Goal: Information Seeking & Learning: Learn about a topic

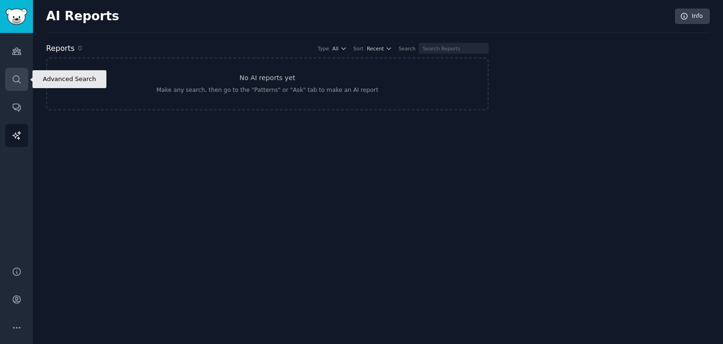
click at [6, 77] on link "Search" at bounding box center [16, 79] width 23 height 23
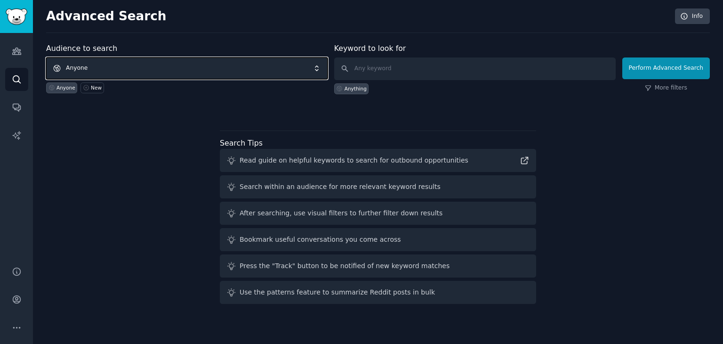
click at [123, 67] on span "Anyone" at bounding box center [187, 68] width 282 height 22
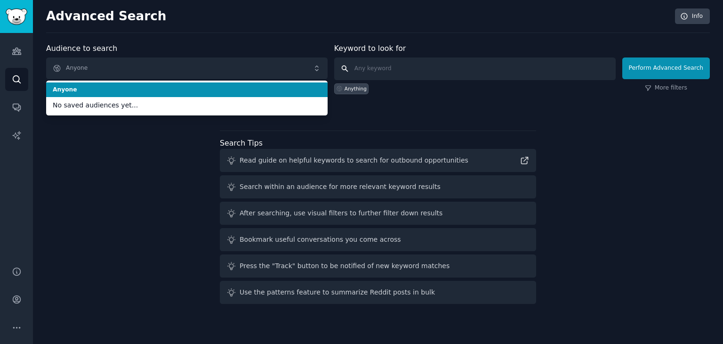
click at [351, 69] on input "text" at bounding box center [475, 68] width 282 height 23
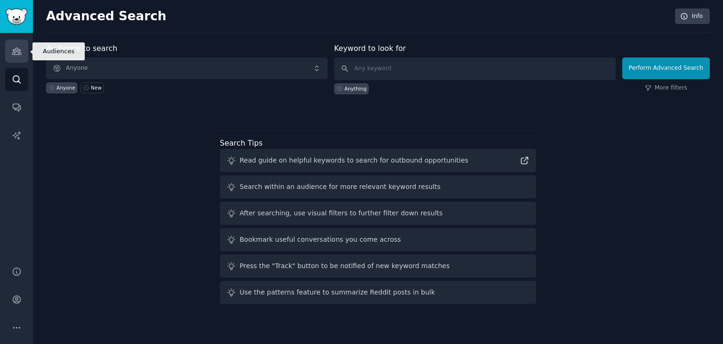
click at [16, 56] on link "Audiences" at bounding box center [16, 51] width 23 height 23
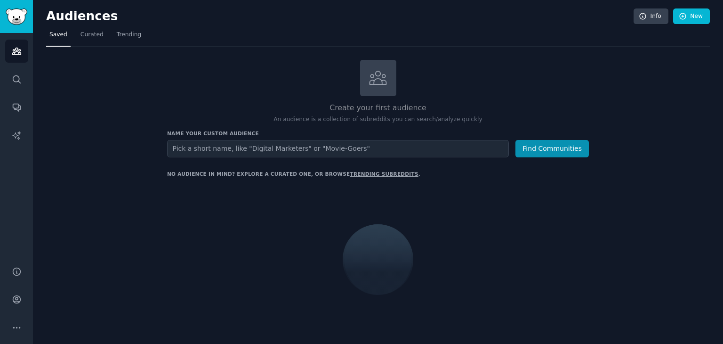
click at [252, 150] on input "text" at bounding box center [338, 148] width 342 height 17
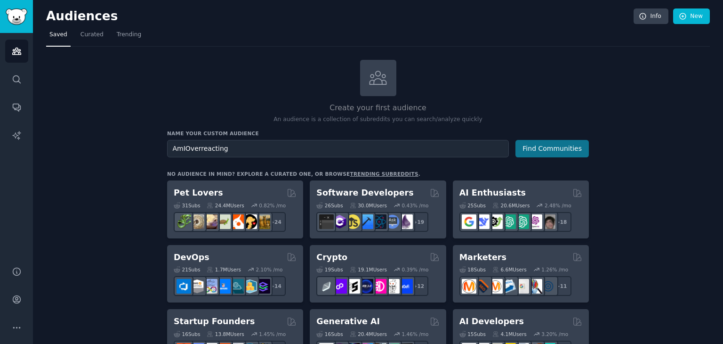
type input "AmIOverreacting"
click at [567, 146] on button "Find Communities" at bounding box center [552, 148] width 73 height 17
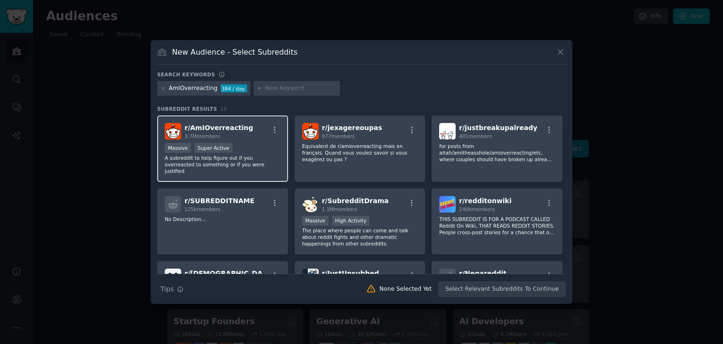
click at [210, 124] on span "r/ AmIOverreacting" at bounding box center [219, 128] width 69 height 8
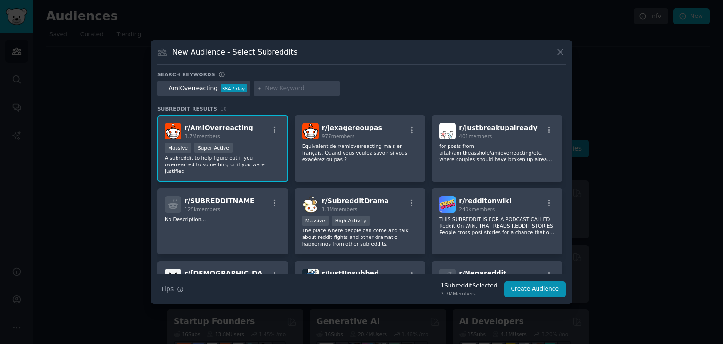
click at [201, 125] on span "r/ AmIOverreacting" at bounding box center [219, 128] width 69 height 8
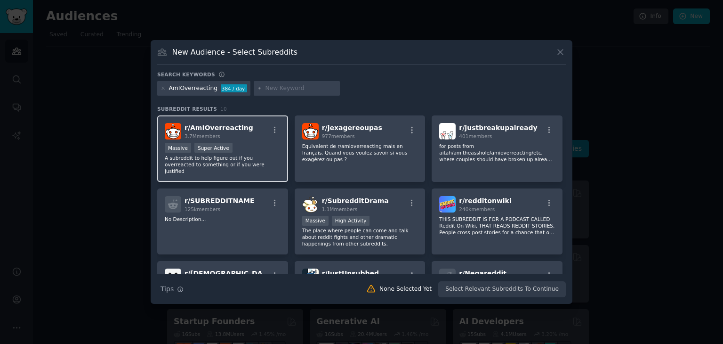
click at [201, 125] on span "r/ AmIOverreacting" at bounding box center [219, 128] width 69 height 8
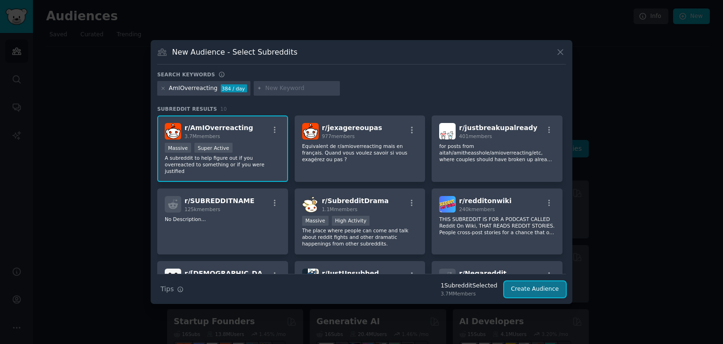
click at [523, 287] on button "Create Audience" at bounding box center [535, 289] width 62 height 16
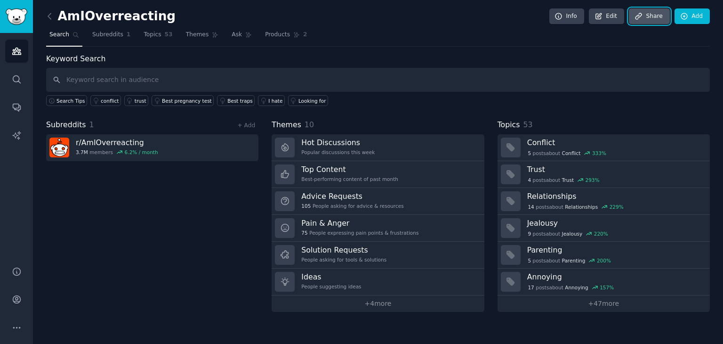
click at [648, 13] on link "Share" at bounding box center [649, 16] width 40 height 16
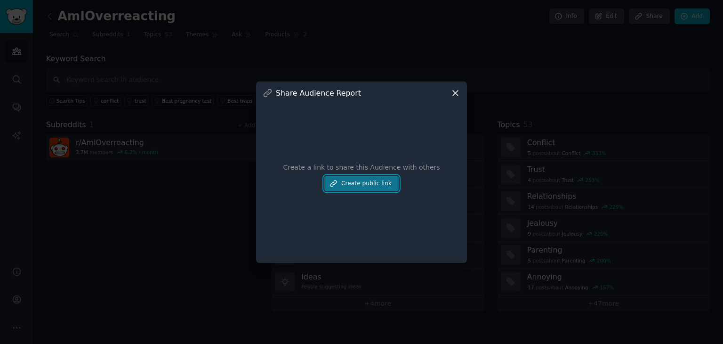
click at [369, 180] on button "Create public link" at bounding box center [361, 184] width 74 height 16
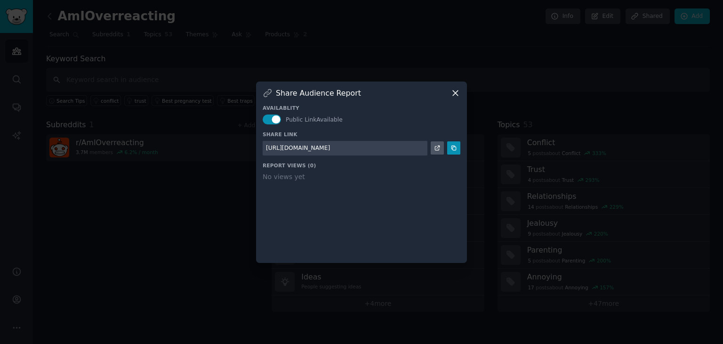
click at [449, 86] on div "Share Audience Report Availablity Public Link Available Share Link [URL][DOMAIN…" at bounding box center [361, 171] width 211 height 181
click at [450, 92] on div "Share Audience Report" at bounding box center [362, 93] width 198 height 10
click at [456, 92] on icon at bounding box center [456, 93] width 10 height 10
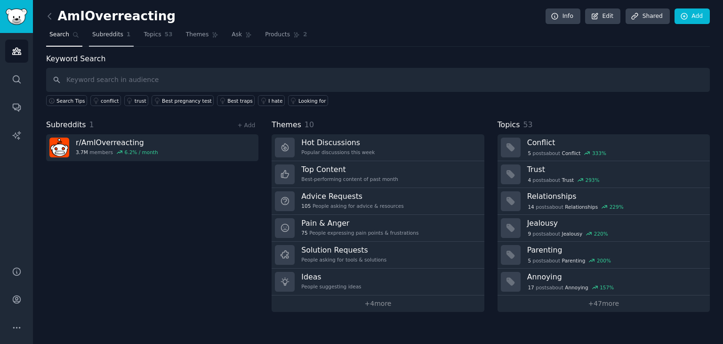
click at [114, 32] on span "Subreddits" at bounding box center [107, 35] width 31 height 8
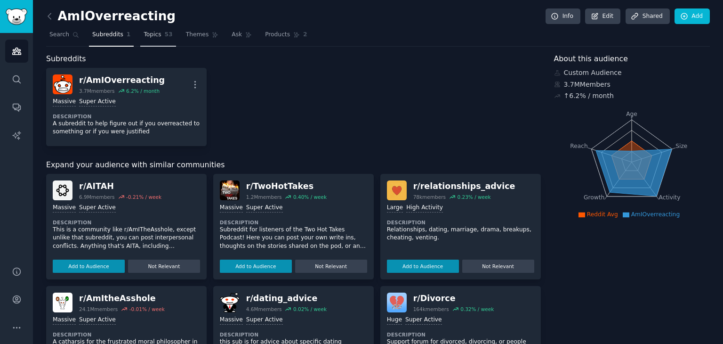
click at [161, 41] on link "Topics 53" at bounding box center [157, 36] width 35 height 19
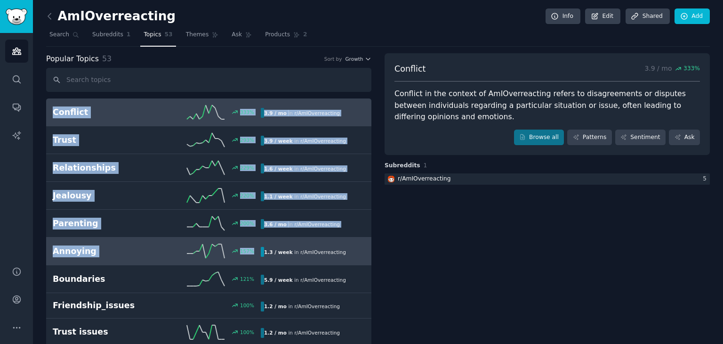
drag, startPoint x: 44, startPoint y: 100, endPoint x: 277, endPoint y: 237, distance: 270.4
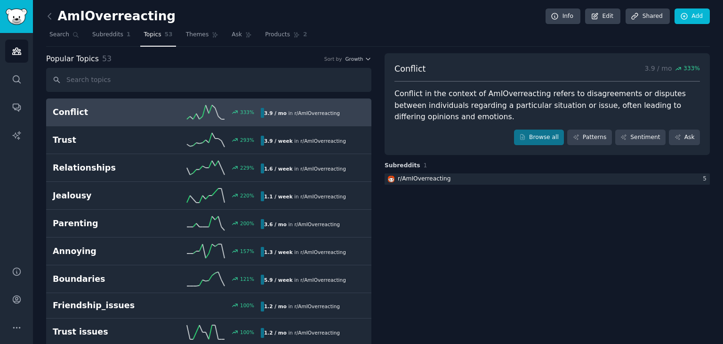
click at [263, 40] on link "Products 2" at bounding box center [286, 36] width 49 height 19
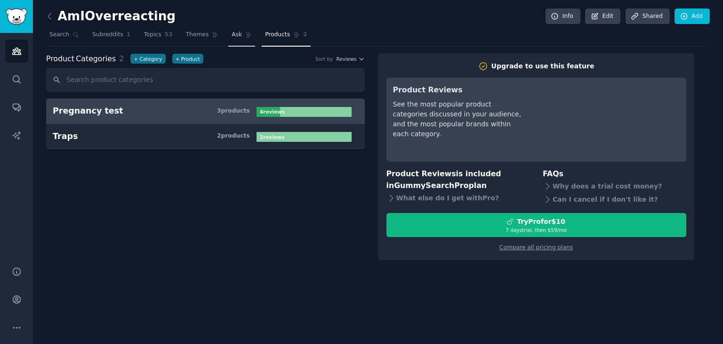
click at [243, 28] on link "Ask" at bounding box center [241, 36] width 27 height 19
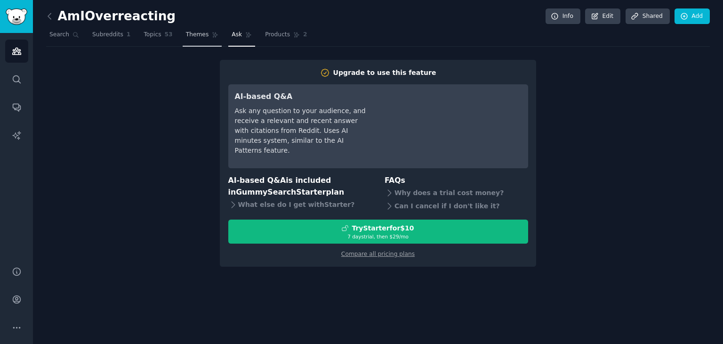
click at [213, 37] on icon at bounding box center [215, 34] width 5 height 5
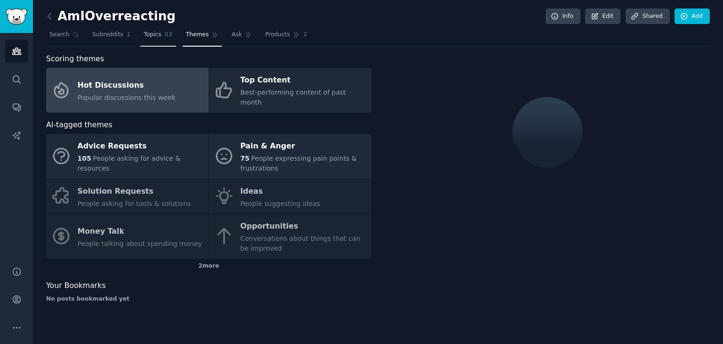
click at [165, 33] on span "53" at bounding box center [169, 35] width 8 height 8
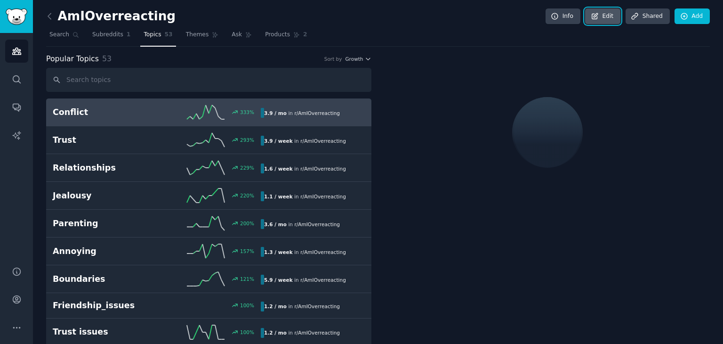
click at [603, 18] on link "Edit" at bounding box center [602, 16] width 35 height 16
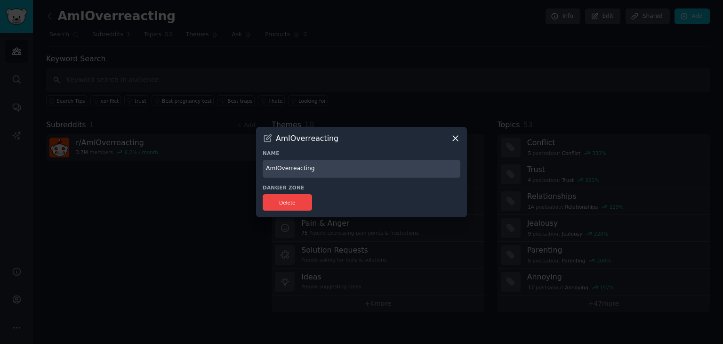
click at [459, 140] on icon at bounding box center [456, 138] width 10 height 10
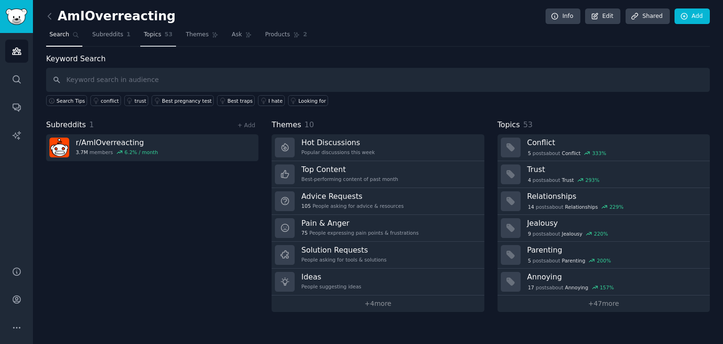
click at [141, 41] on link "Topics 53" at bounding box center [157, 36] width 35 height 19
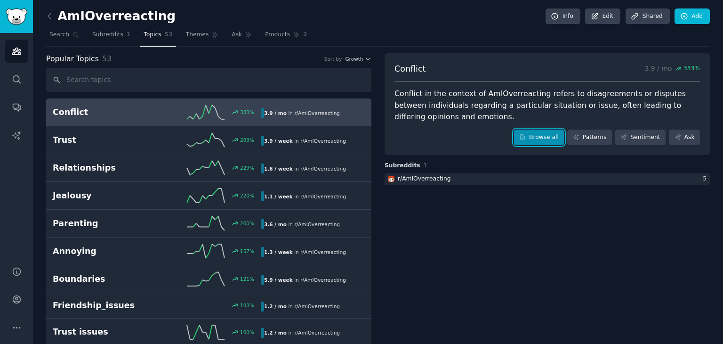
click at [551, 143] on link "Browse all" at bounding box center [539, 137] width 50 height 16
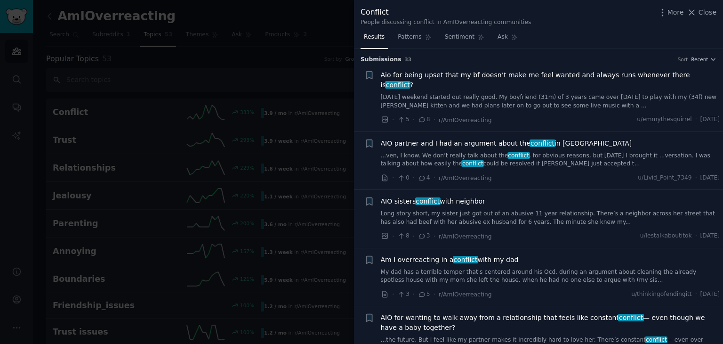
click at [339, 42] on div at bounding box center [361, 172] width 723 height 344
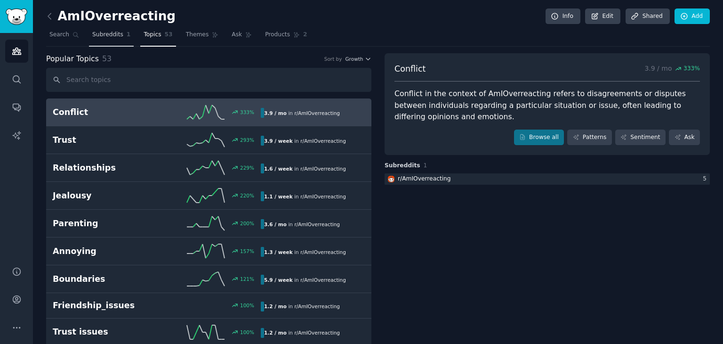
click at [117, 38] on span "Subreddits" at bounding box center [107, 35] width 31 height 8
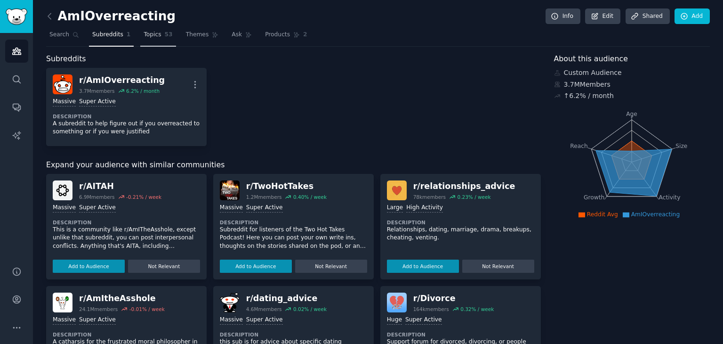
click at [144, 36] on span "Topics" at bounding box center [152, 35] width 17 height 8
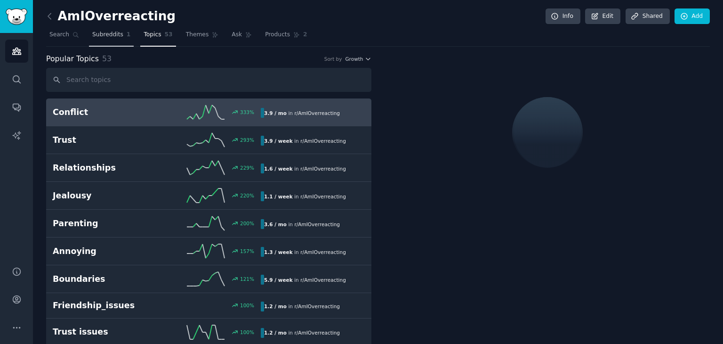
click at [105, 38] on span "Subreddits" at bounding box center [107, 35] width 31 height 8
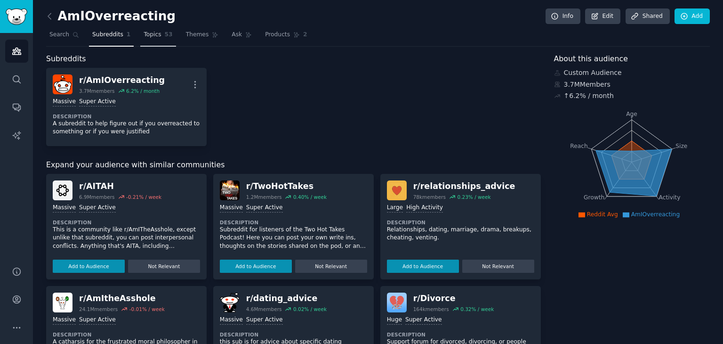
click at [150, 40] on link "Topics 53" at bounding box center [157, 36] width 35 height 19
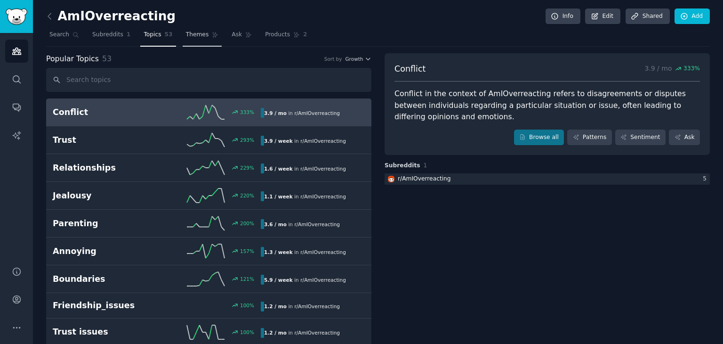
click at [199, 43] on link "Themes" at bounding box center [203, 36] width 40 height 19
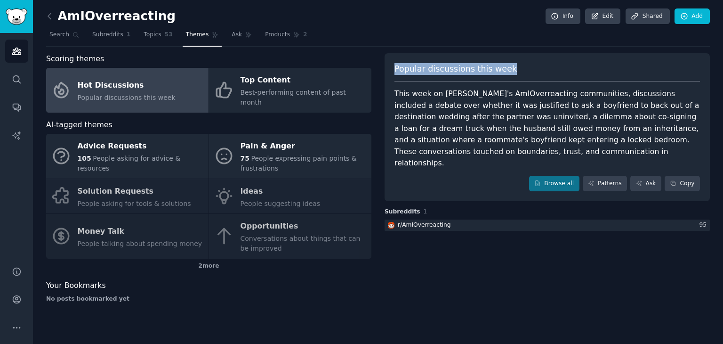
drag, startPoint x: 394, startPoint y: 68, endPoint x: 506, endPoint y: 72, distance: 112.1
click at [506, 72] on div "Popular discussions this week" at bounding box center [548, 72] width 306 height 19
click at [485, 232] on div "Popular discussions this week This week on [PERSON_NAME]'s AmIOverreacting comm…" at bounding box center [547, 181] width 325 height 257
click at [140, 42] on link "Topics 53" at bounding box center [157, 36] width 35 height 19
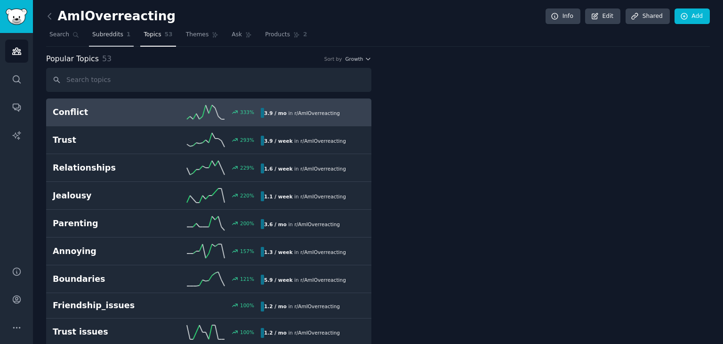
click at [94, 32] on span "Subreddits" at bounding box center [107, 35] width 31 height 8
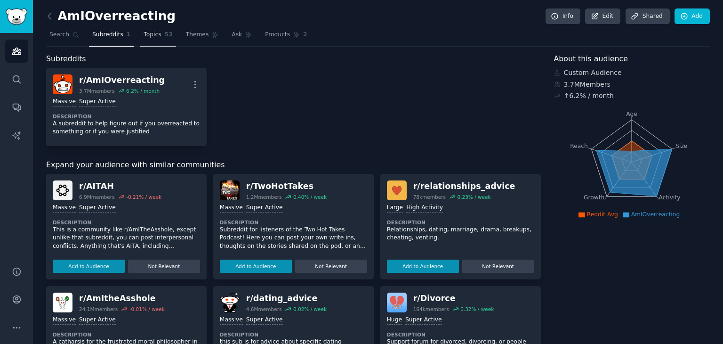
click at [144, 36] on span "Topics" at bounding box center [152, 35] width 17 height 8
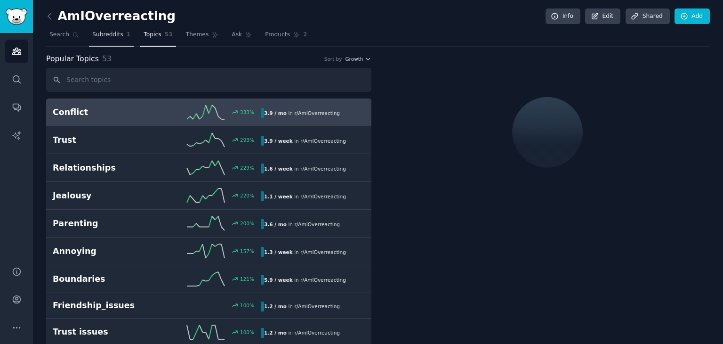
click at [93, 36] on span "Subreddits" at bounding box center [107, 35] width 31 height 8
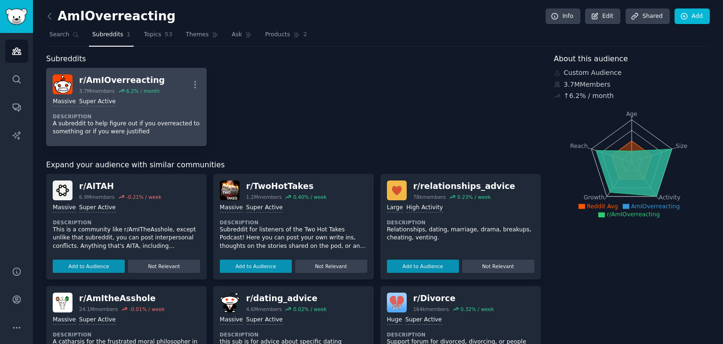
click at [145, 128] on p "A subreddit to help figure out if you overreacted to something or if you were j…" at bounding box center [126, 128] width 147 height 16
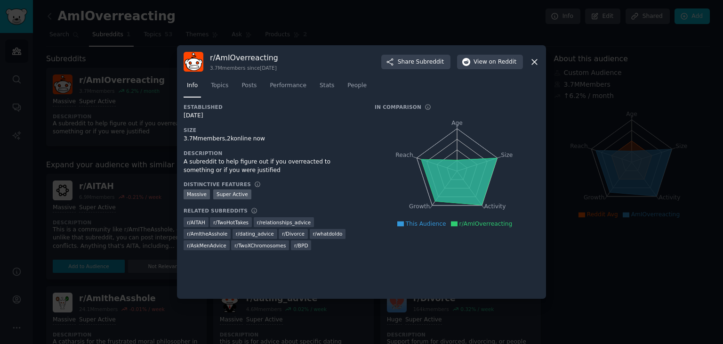
click at [534, 61] on icon at bounding box center [534, 61] width 5 height 5
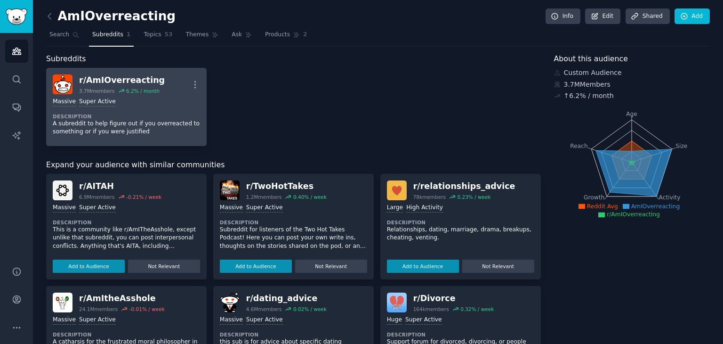
click at [128, 77] on div "r/ AmIOverreacting" at bounding box center [122, 80] width 86 height 12
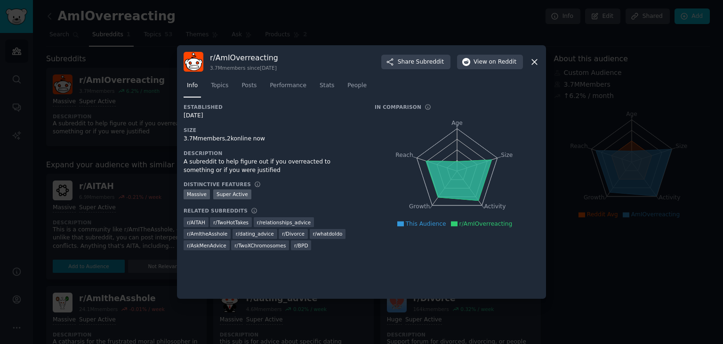
click at [338, 31] on div at bounding box center [361, 172] width 723 height 344
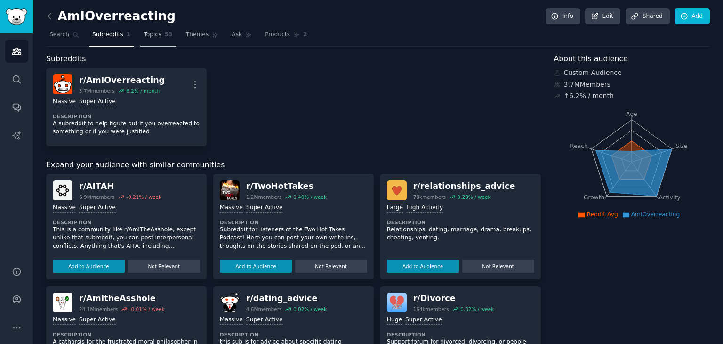
click at [144, 38] on span "Topics" at bounding box center [152, 35] width 17 height 8
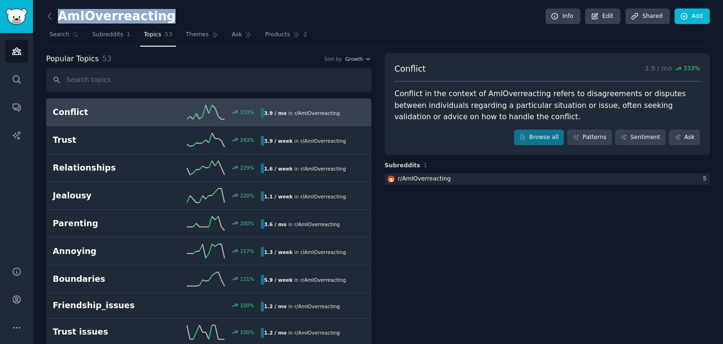
drag, startPoint x: 160, startPoint y: 20, endPoint x: 154, endPoint y: 19, distance: 6.1
click at [154, 19] on div "AmIOverreacting Info Edit Share d Add" at bounding box center [378, 17] width 664 height 19
copy h2 "AmIOverreacting"
click at [199, 32] on link "Themes" at bounding box center [203, 36] width 40 height 19
